Goal: Transaction & Acquisition: Purchase product/service

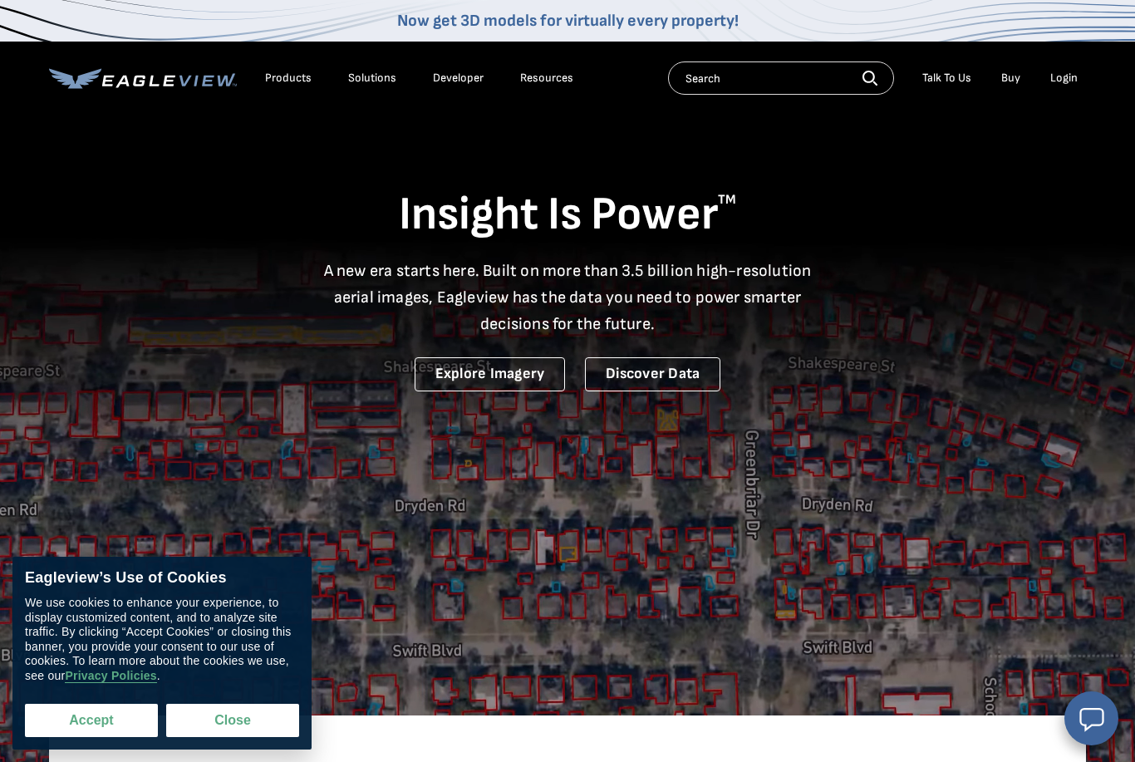
click at [109, 714] on button "Accept" at bounding box center [91, 720] width 133 height 33
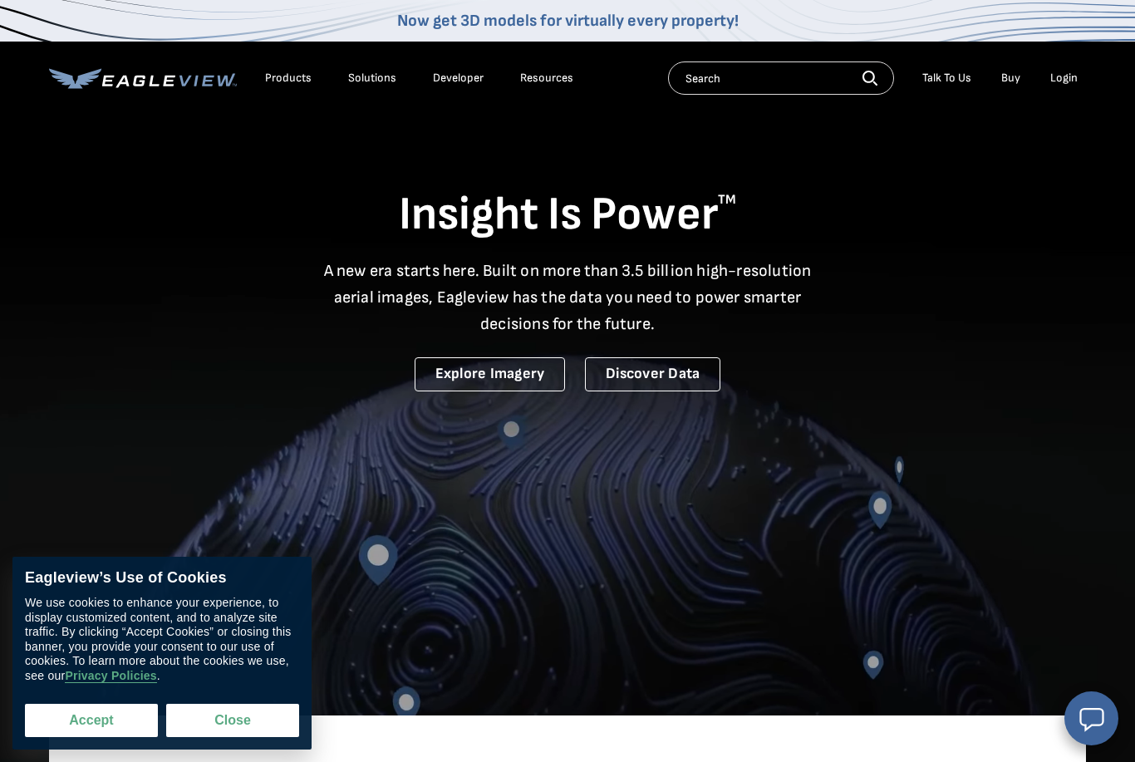
checkbox input "true"
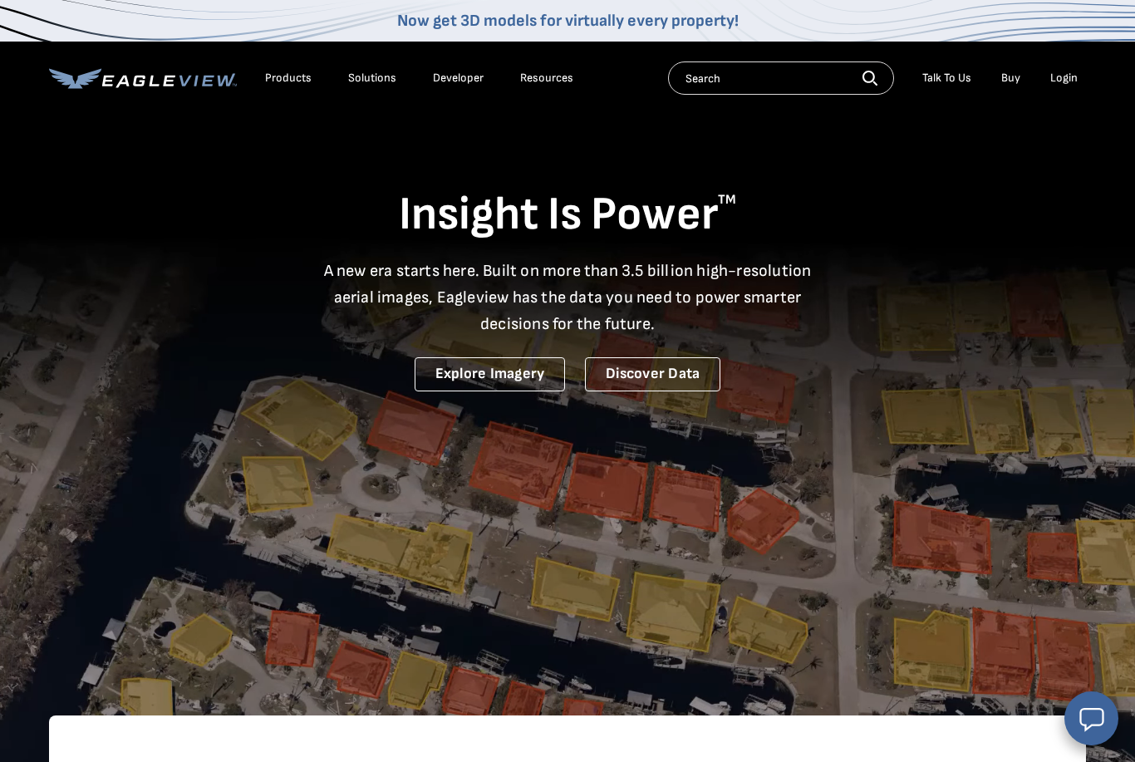
click at [1064, 79] on div "Login" at bounding box center [1064, 78] width 27 height 15
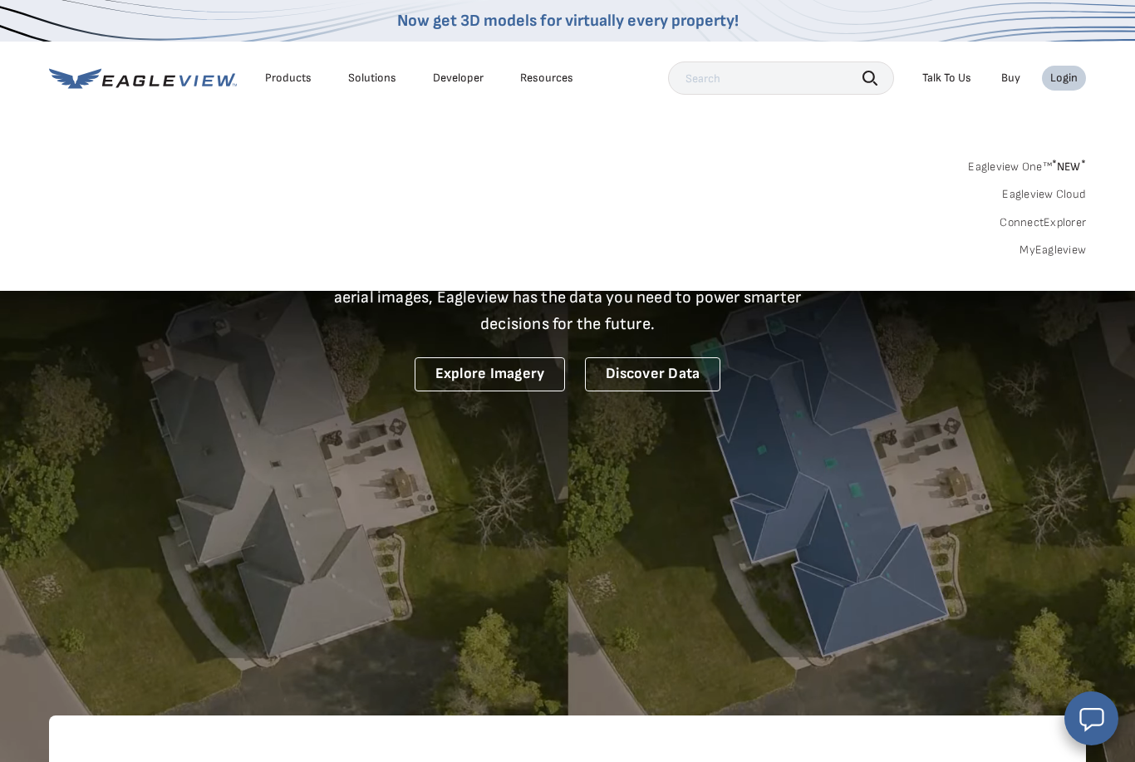
click at [1063, 250] on link "MyEagleview" at bounding box center [1053, 250] width 66 height 15
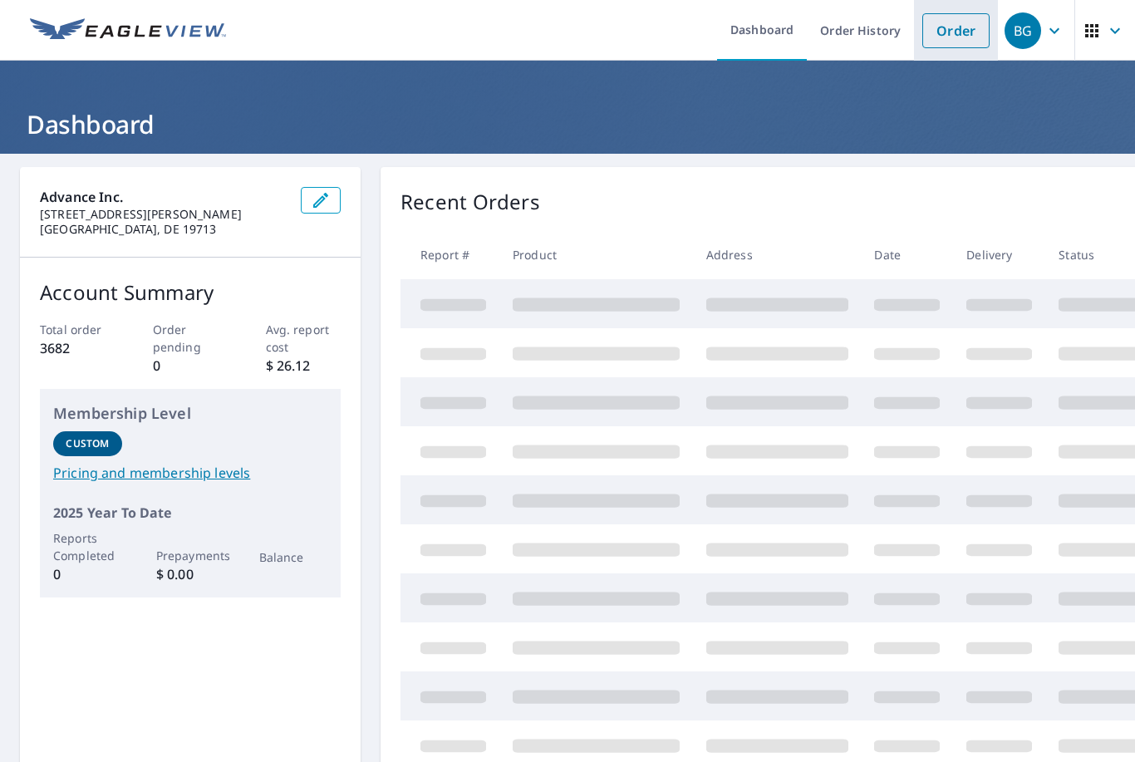
click at [971, 31] on link "Order" at bounding box center [956, 30] width 67 height 35
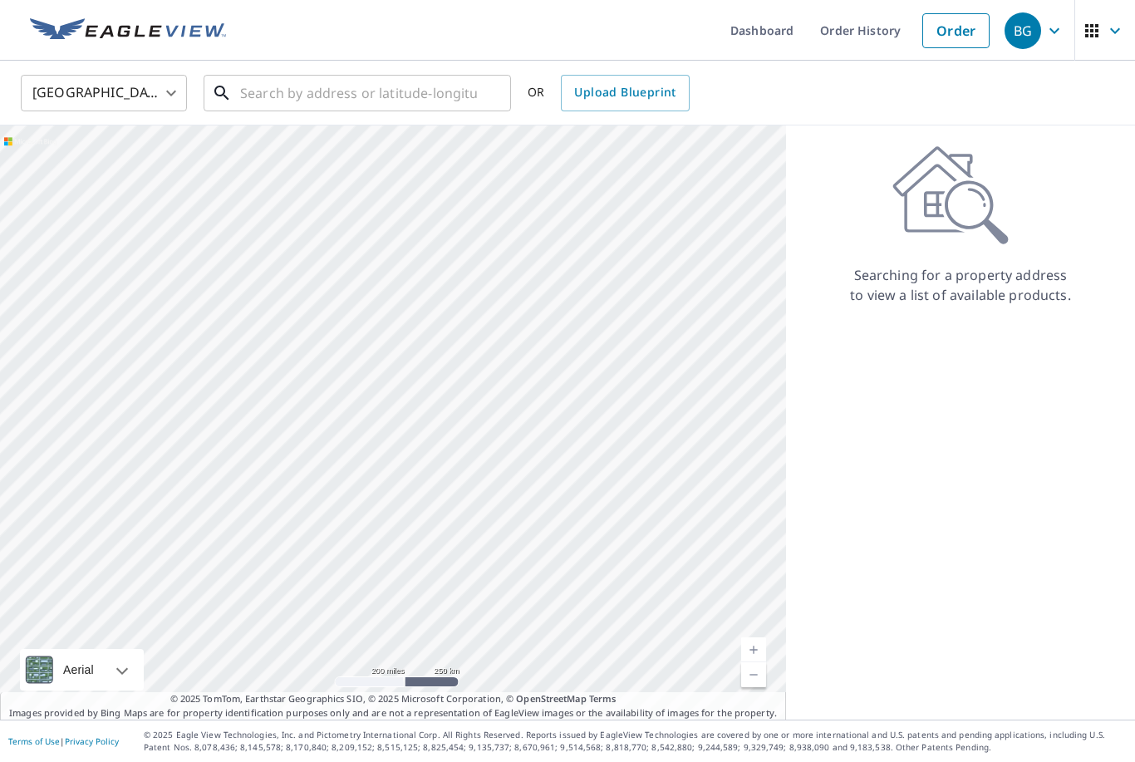
click at [436, 70] on input "text" at bounding box center [358, 93] width 237 height 47
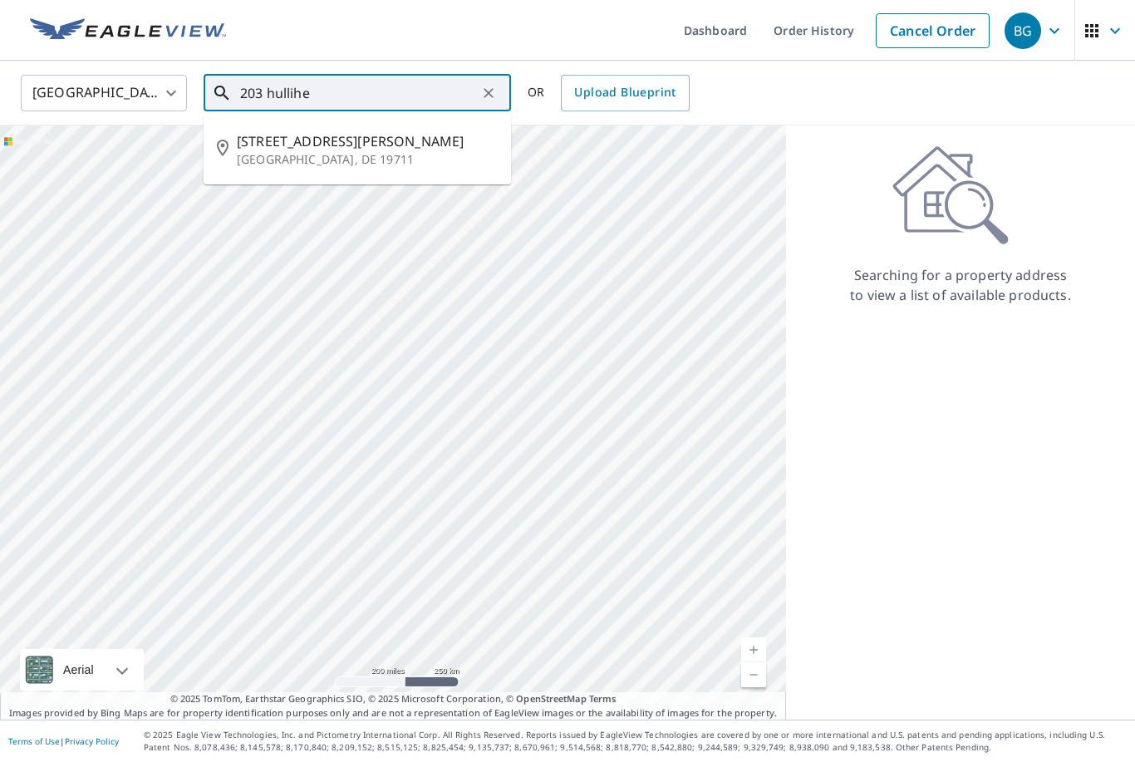
click at [310, 159] on p "[GEOGRAPHIC_DATA], DE 19711" at bounding box center [367, 159] width 261 height 17
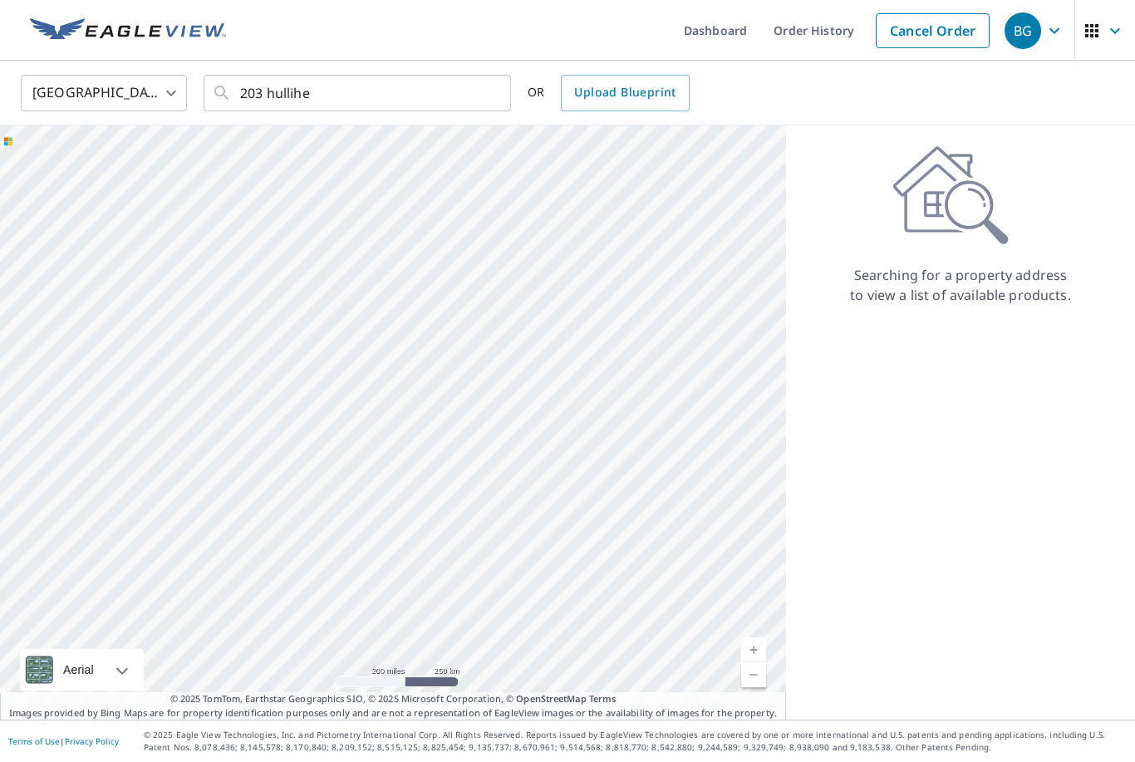
type input "[STREET_ADDRESS][PERSON_NAME][PERSON_NAME]"
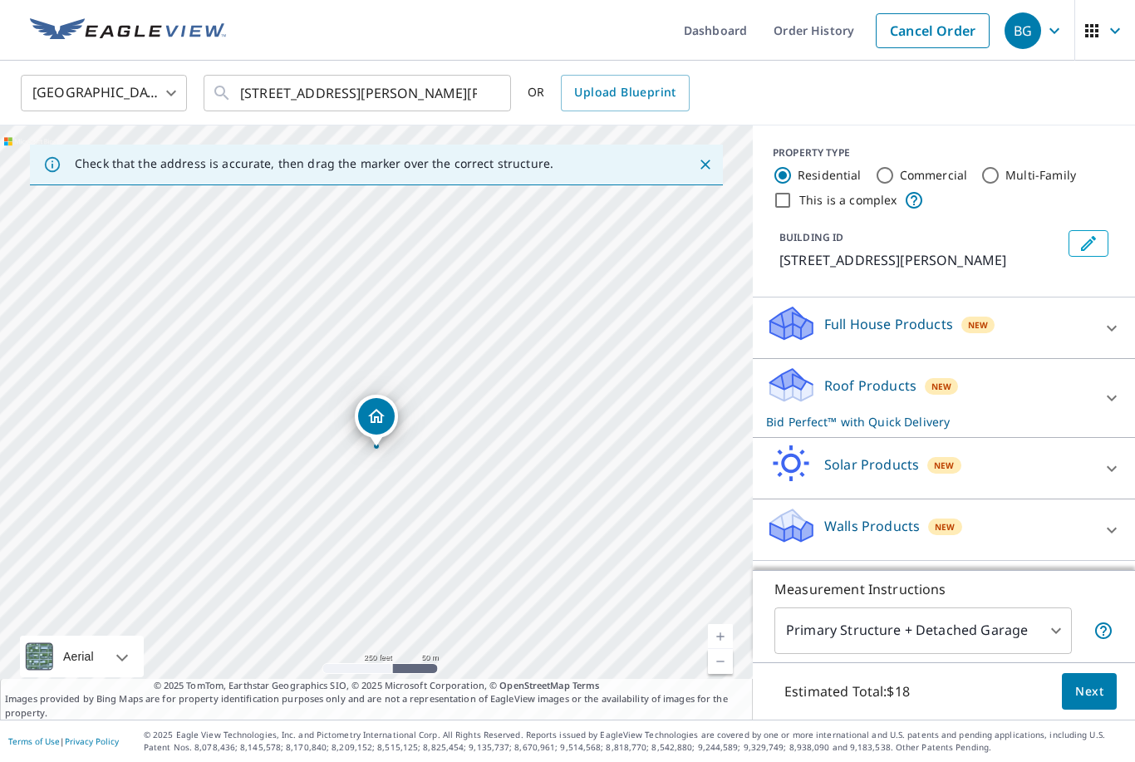
click at [862, 409] on div "Roof Products New Bid Perfect™ with Quick Delivery" at bounding box center [929, 398] width 326 height 65
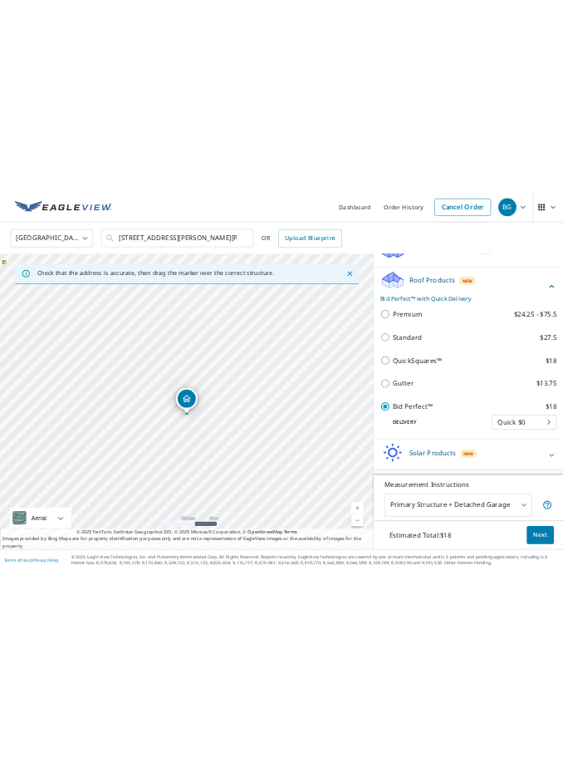
scroll to position [207, 0]
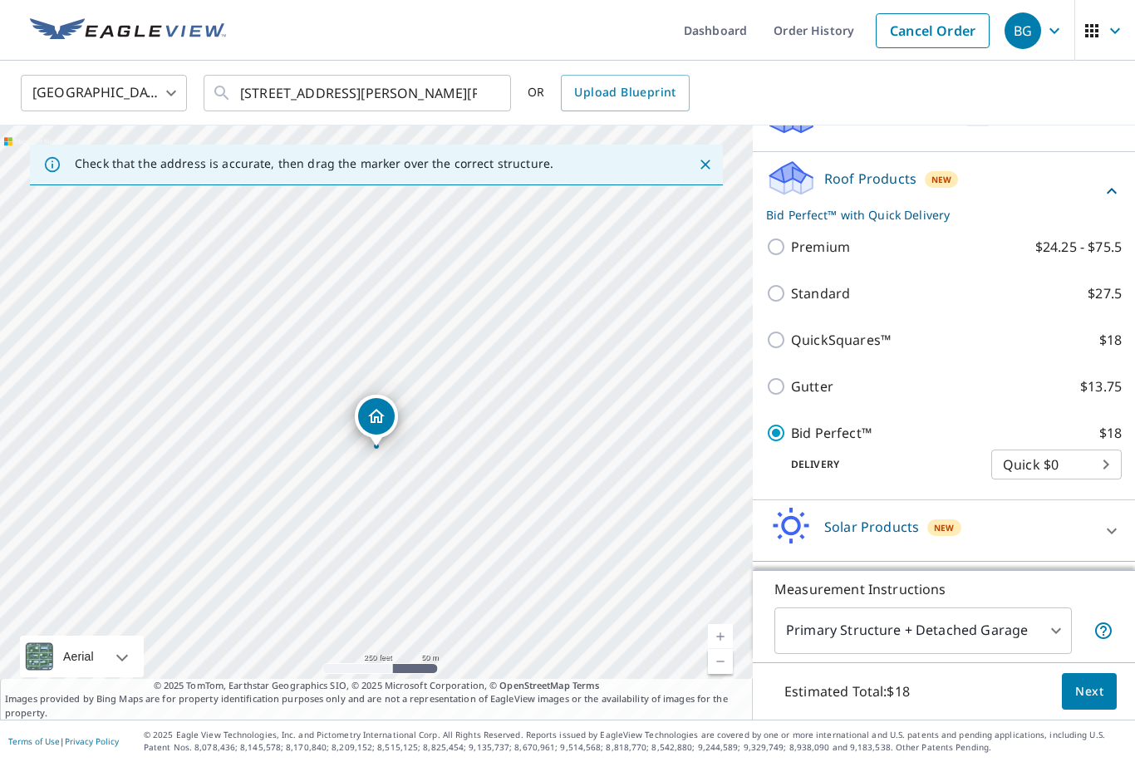
click at [1097, 702] on span "Next" at bounding box center [1089, 692] width 28 height 21
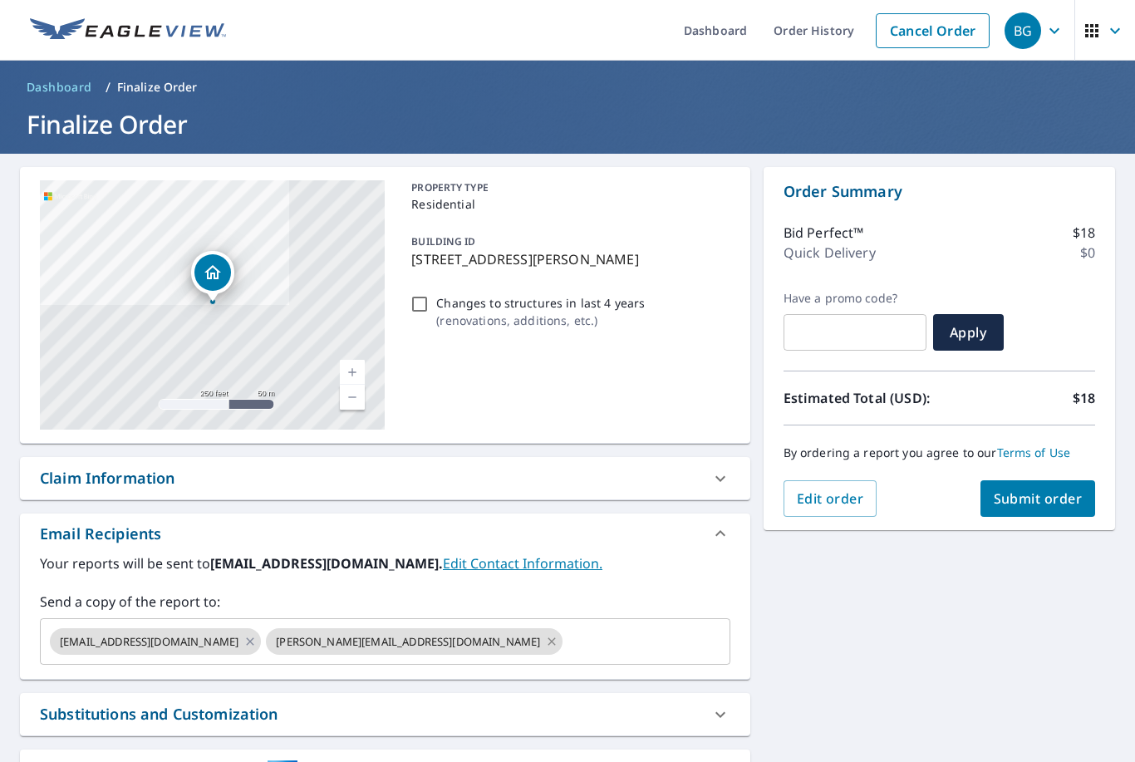
click at [545, 645] on icon at bounding box center [551, 641] width 13 height 18
click at [249, 642] on icon at bounding box center [250, 641] width 13 height 18
checkbox input "true"
click at [325, 640] on input "text" at bounding box center [372, 642] width 651 height 32
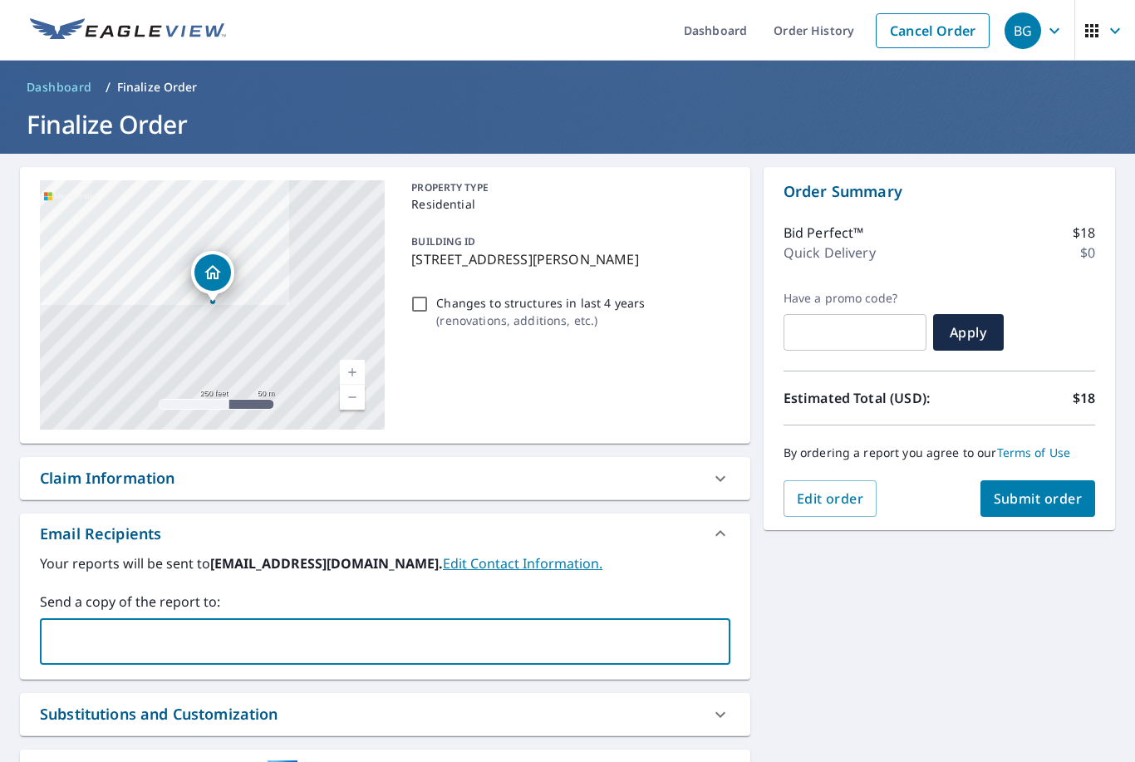
type input "rodneyfish@gmail.com"
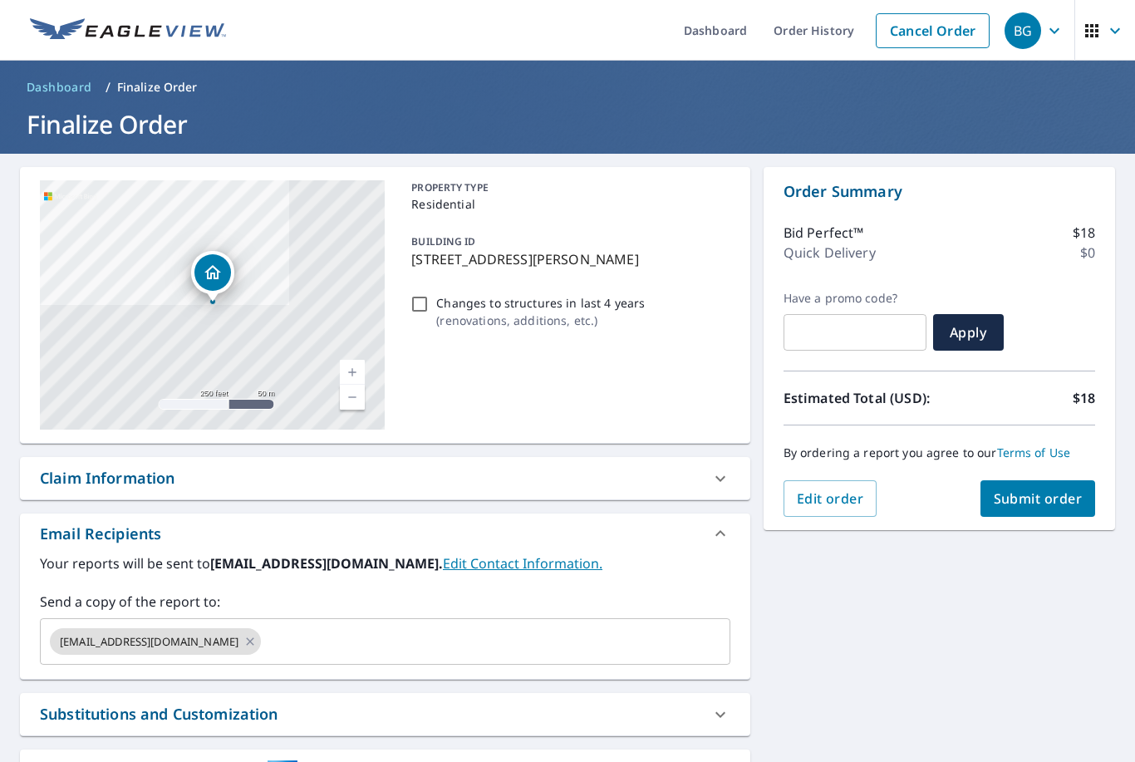
click at [1041, 498] on span "Submit order" at bounding box center [1038, 499] width 89 height 18
checkbox input "true"
